Goal: Find contact information

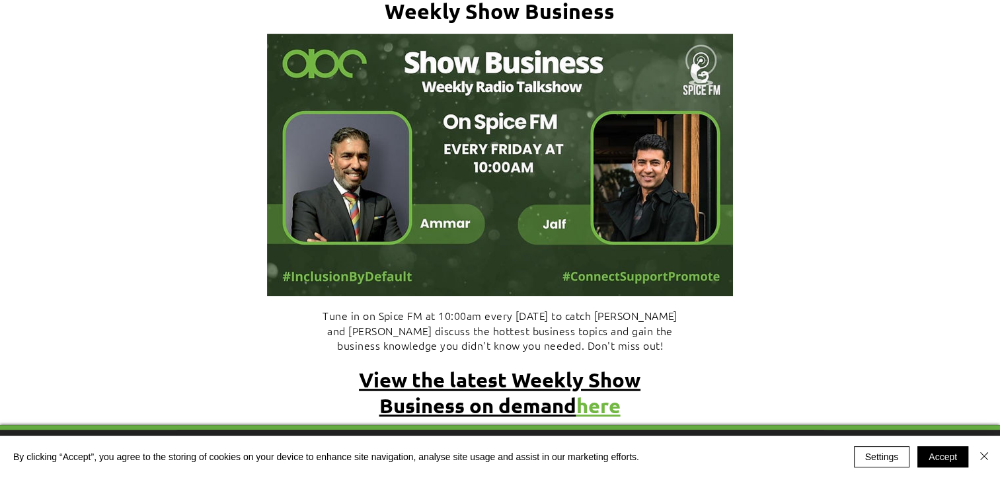
scroll to position [5791, 0]
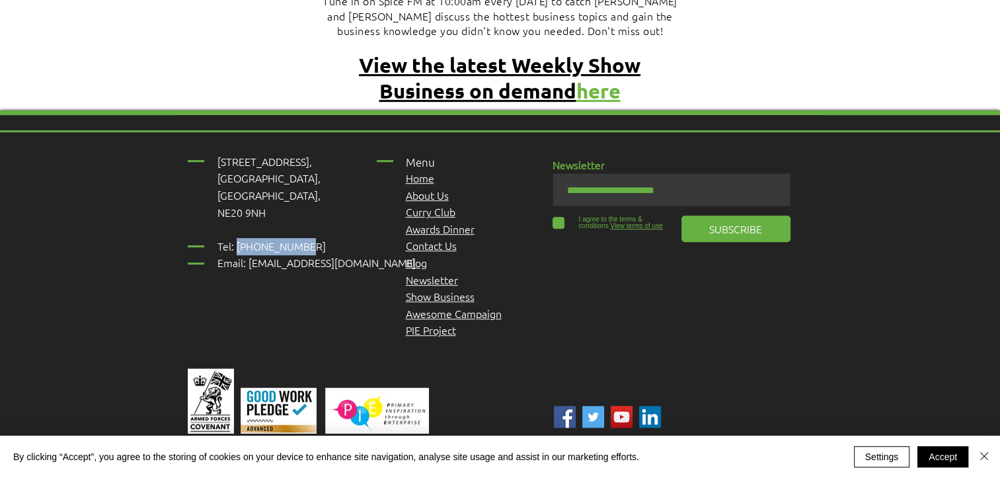
drag, startPoint x: 309, startPoint y: 193, endPoint x: 237, endPoint y: 190, distance: 72.1
click at [237, 238] on p "Tel: [PHONE_NUMBER] Email: [EMAIL_ADDRESS][DOMAIN_NAME]" at bounding box center [323, 255] width 212 height 34
copy span "01661 823234"
